Goal: Find specific page/section: Find specific page/section

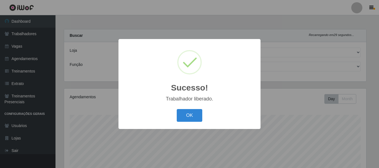
select select "238"
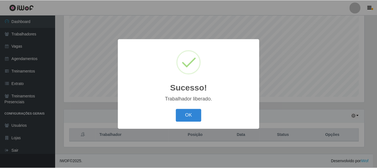
scroll to position [115, 302]
click at [192, 113] on button "OK" at bounding box center [190, 115] width 26 height 13
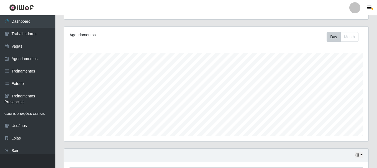
scroll to position [18, 0]
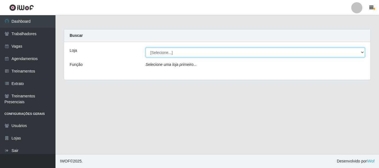
click at [169, 53] on select "[Selecione...] O Cestão - [GEOGRAPHIC_DATA]" at bounding box center [255, 53] width 219 height 10
select select "238"
click at [146, 48] on select "[Selecione...] O Cestão - [GEOGRAPHIC_DATA]" at bounding box center [255, 53] width 219 height 10
